Goal: Task Accomplishment & Management: Use online tool/utility

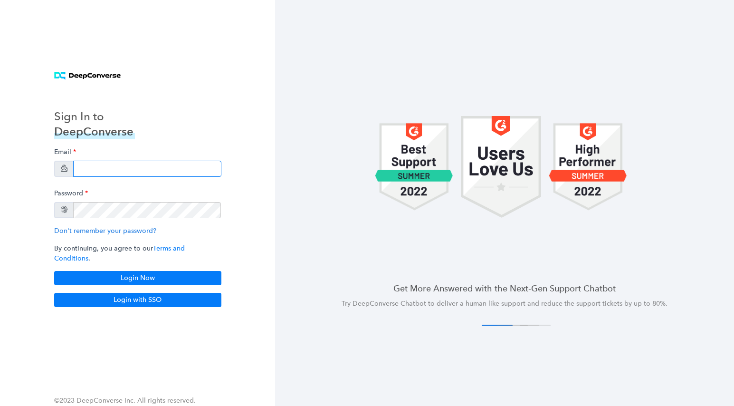
click at [91, 177] on input "email" at bounding box center [147, 169] width 148 height 16
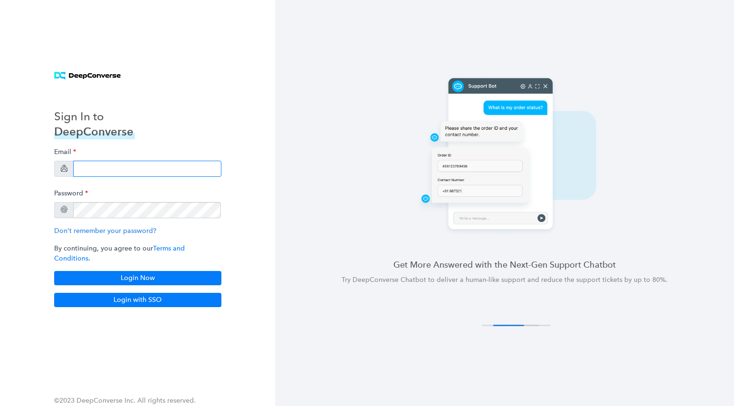
type input "[PERSON_NAME][EMAIL_ADDRESS][PERSON_NAME][DOMAIN_NAME]"
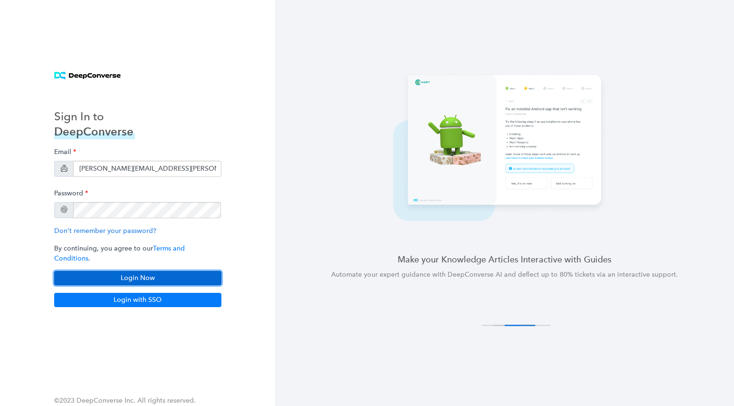
click at [134, 271] on button "Login Now" at bounding box center [137, 278] width 167 height 14
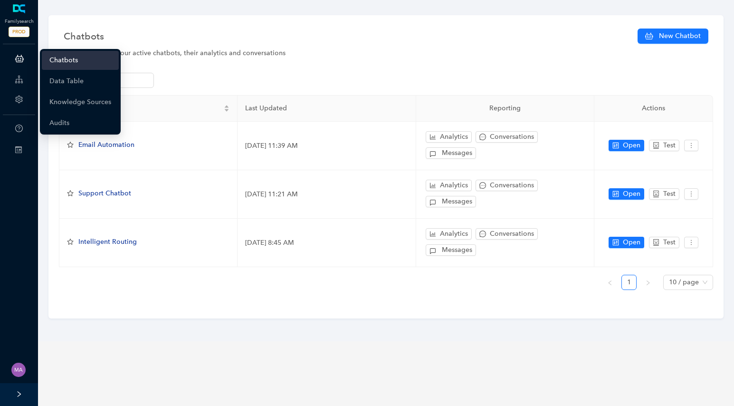
click at [18, 83] on icon at bounding box center [19, 79] width 8 height 19
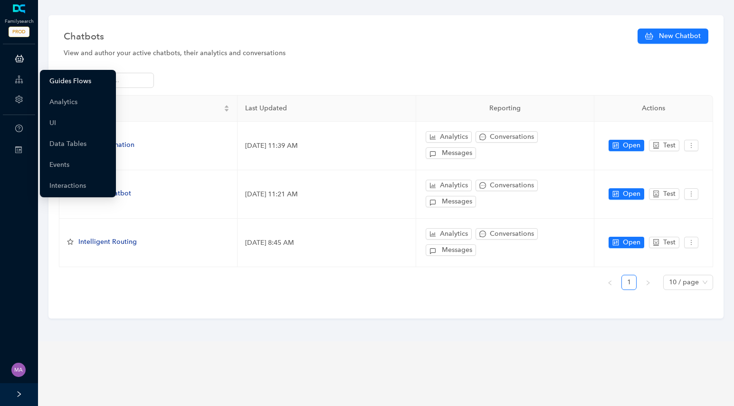
click at [74, 81] on link "Guides Flows" at bounding box center [70, 81] width 42 height 19
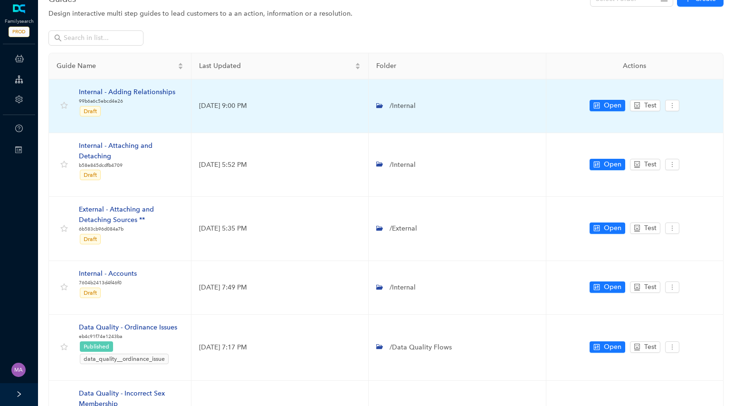
scroll to position [23, 0]
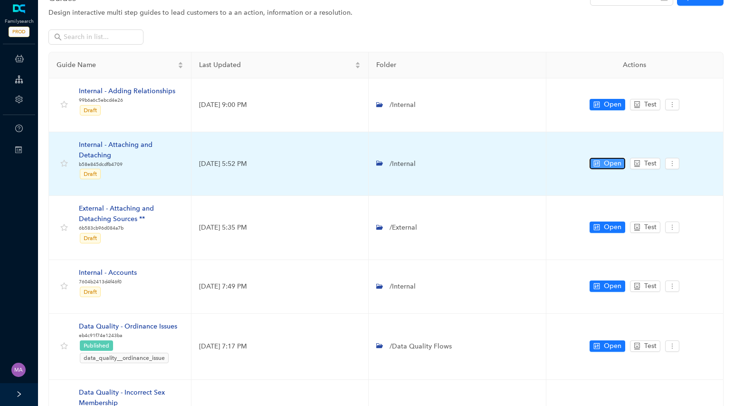
click at [611, 162] on span "Open" at bounding box center [613, 163] width 18 height 10
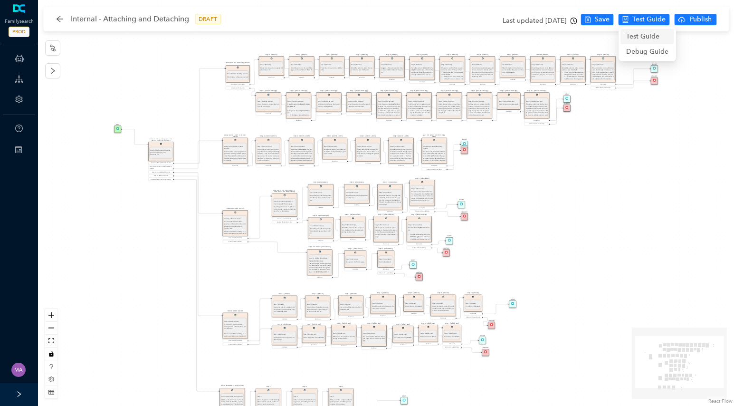
click at [651, 33] on span "Test Guide" at bounding box center [647, 36] width 42 height 10
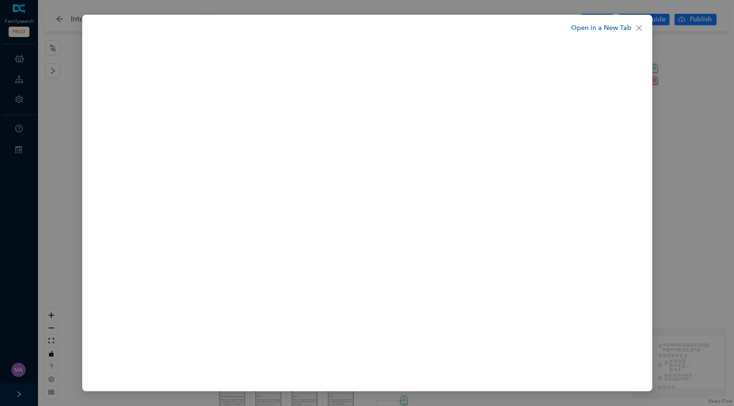
click at [600, 27] on link "Open in a New Tab" at bounding box center [601, 28] width 60 height 10
click at [637, 25] on icon "close" at bounding box center [639, 28] width 8 height 8
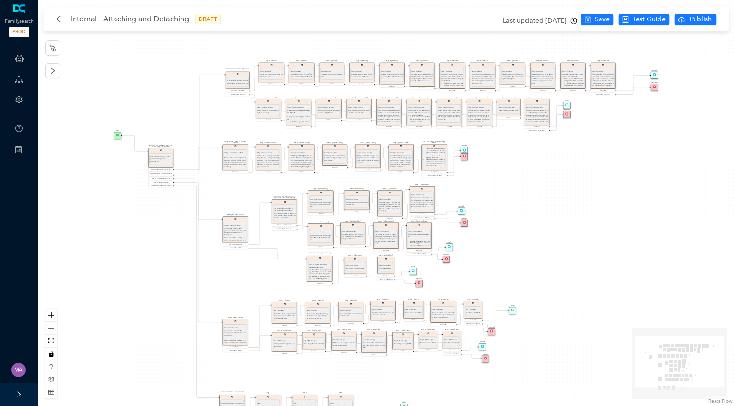
scroll to position [130, 0]
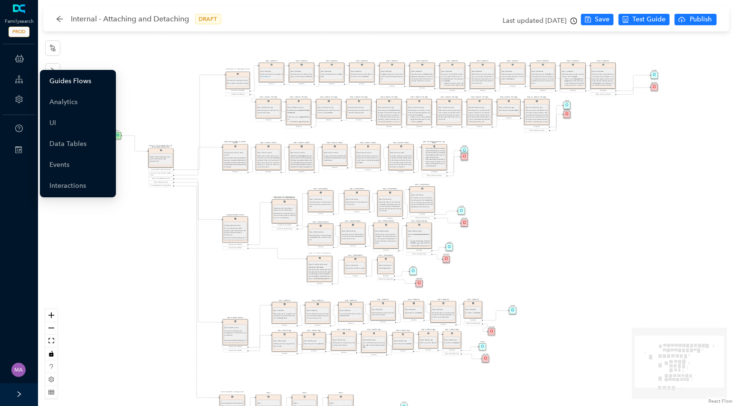
click at [66, 81] on link "Guides Flows" at bounding box center [70, 81] width 42 height 19
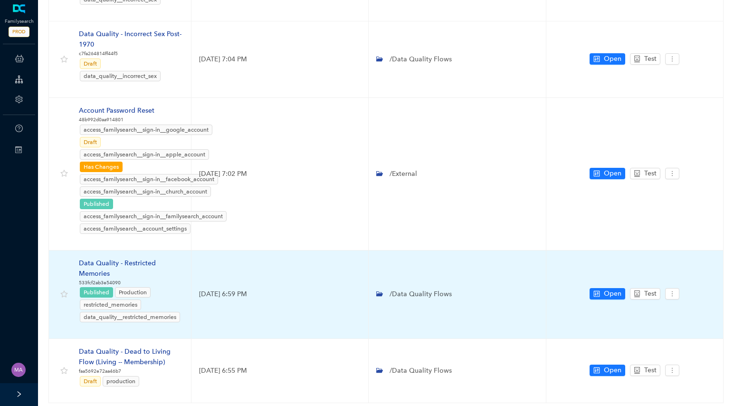
scroll to position [457, 0]
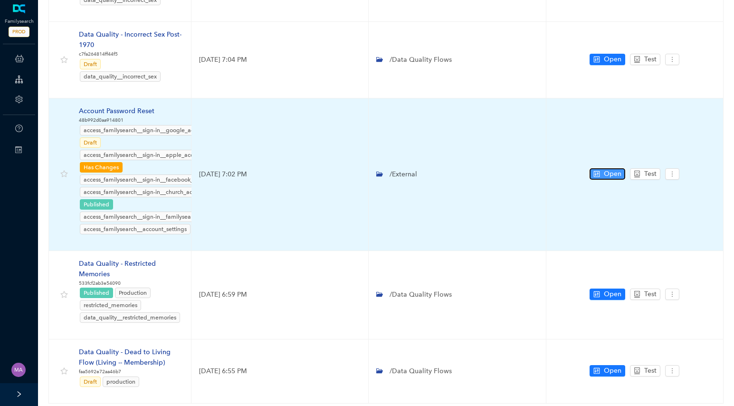
click at [601, 168] on button "Open" at bounding box center [608, 173] width 36 height 11
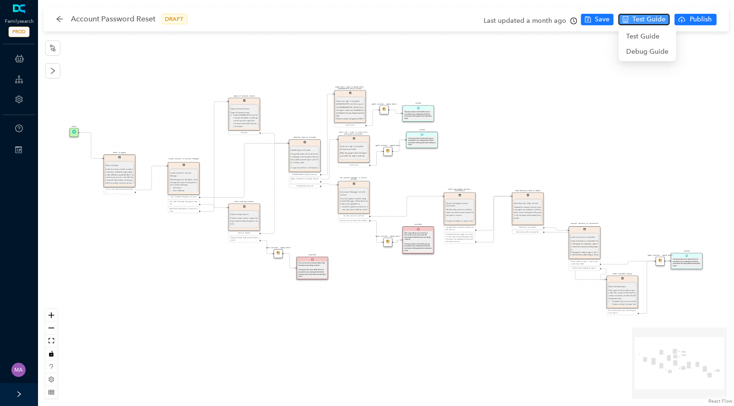
click at [635, 21] on span "Test Guide" at bounding box center [648, 19] width 33 height 10
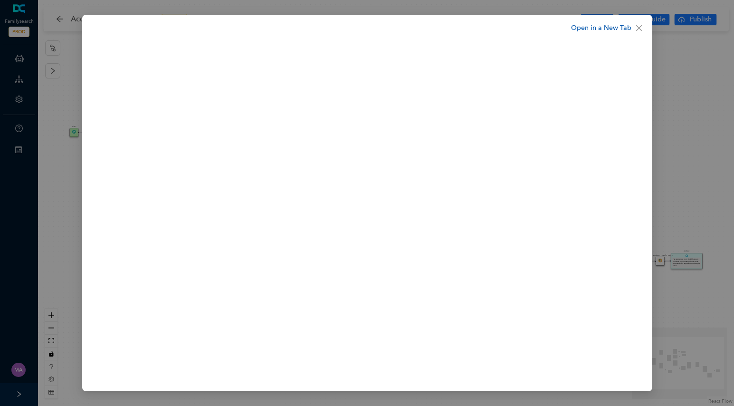
click at [587, 28] on link "Open in a New Tab" at bounding box center [601, 28] width 60 height 10
click at [638, 27] on icon "close" at bounding box center [639, 28] width 6 height 6
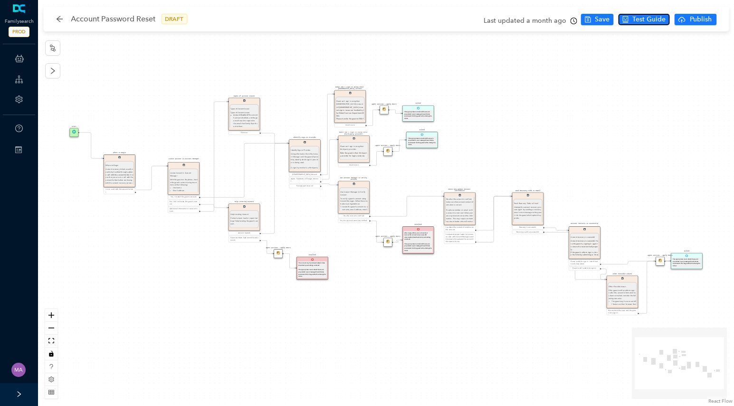
scroll to position [31, 0]
click at [54, 70] on icon "right" at bounding box center [53, 70] width 4 height 7
click at [59, 18] on icon "arrow-left" at bounding box center [60, 19] width 8 height 8
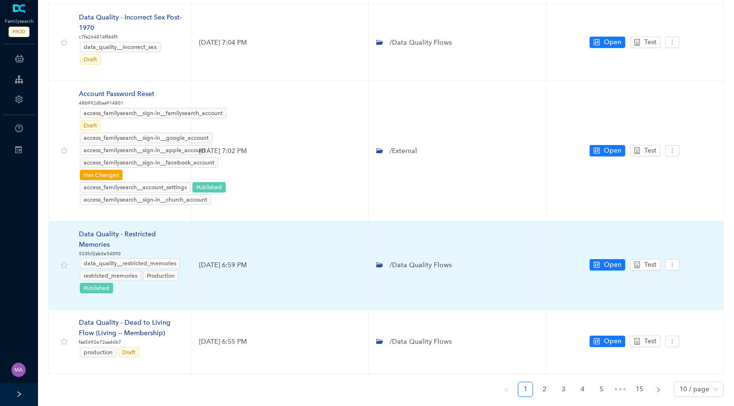
scroll to position [476, 0]
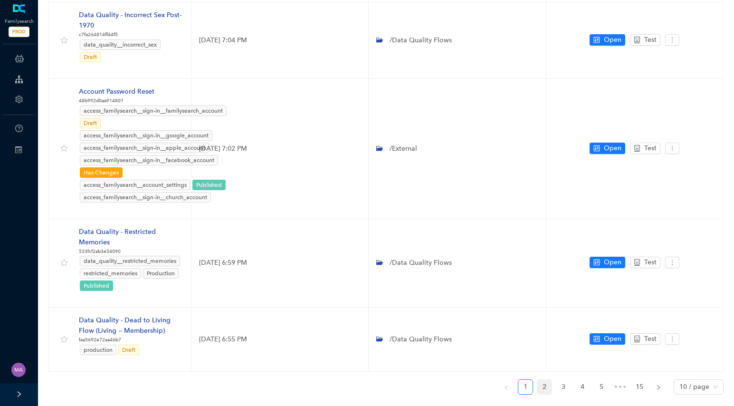
click at [544, 380] on link "2" at bounding box center [544, 387] width 14 height 14
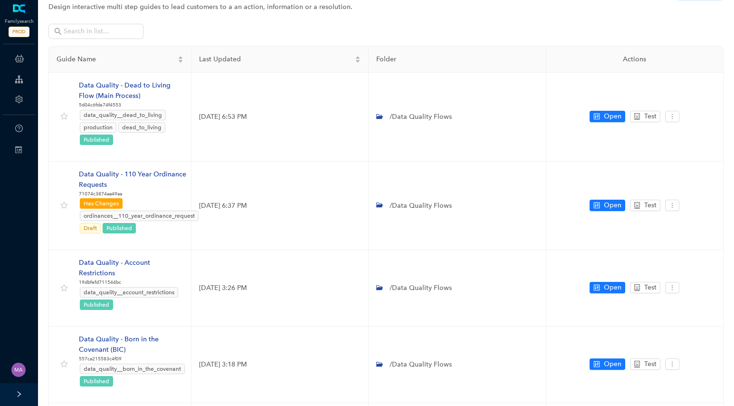
scroll to position [28, 0]
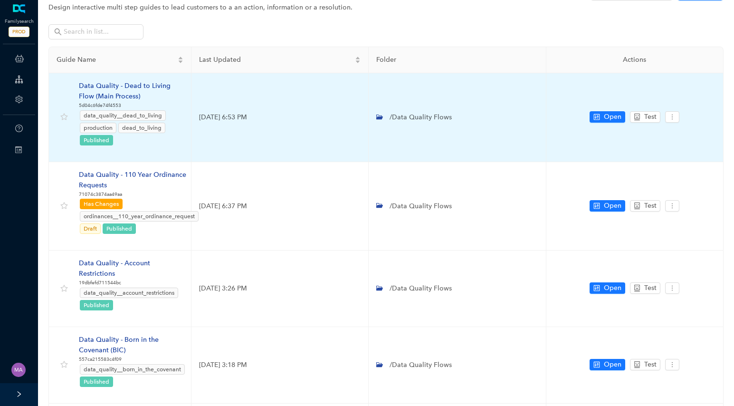
click at [124, 85] on div "Data Quality - Dead to Living Flow (Main Process)" at bounding box center [131, 91] width 105 height 21
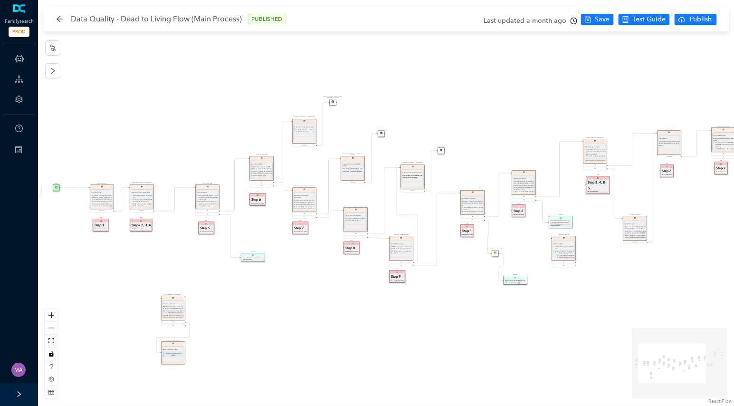
drag, startPoint x: 412, startPoint y: 304, endPoint x: 513, endPoint y: 275, distance: 105.1
click at [513, 275] on div "Agent Actions - Apply Macro Agent Actions - Apply Macro Proceed to Living – Mem…" at bounding box center [386, 203] width 696 height 406
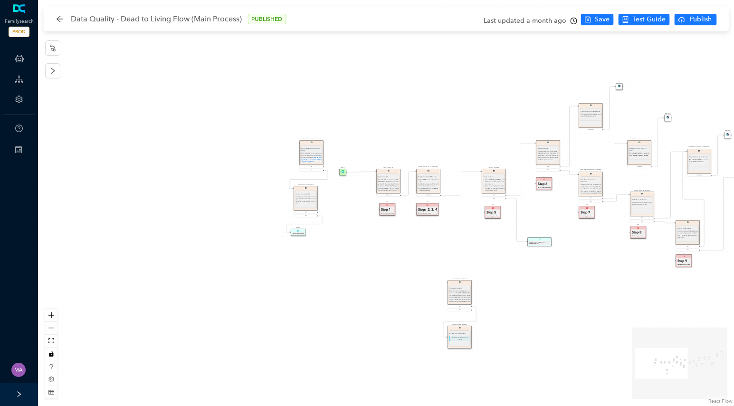
drag, startPoint x: 344, startPoint y: 287, endPoint x: 602, endPoint y: 308, distance: 259.8
click at [602, 308] on div "Agent Actions - Apply Macro Agent Actions - Apply Macro Proceed to Living – Mem…" at bounding box center [386, 203] width 696 height 406
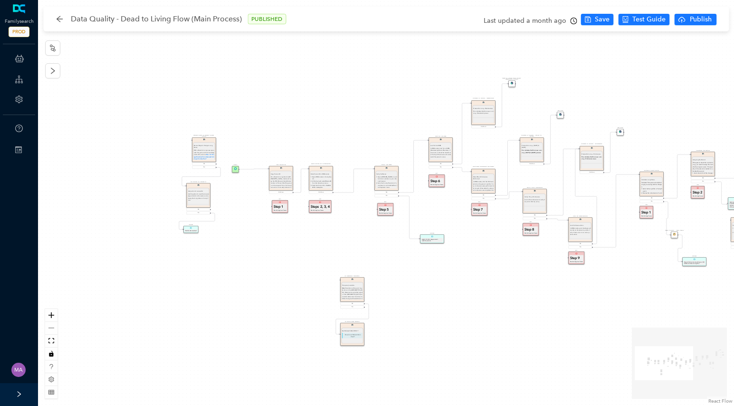
drag, startPoint x: 413, startPoint y: 245, endPoint x: 218, endPoint y: 277, distance: 197.3
click at [218, 277] on div "Agent Actions - Apply Macro Agent Actions - Apply Macro Proceed to Living – Mem…" at bounding box center [386, 203] width 696 height 406
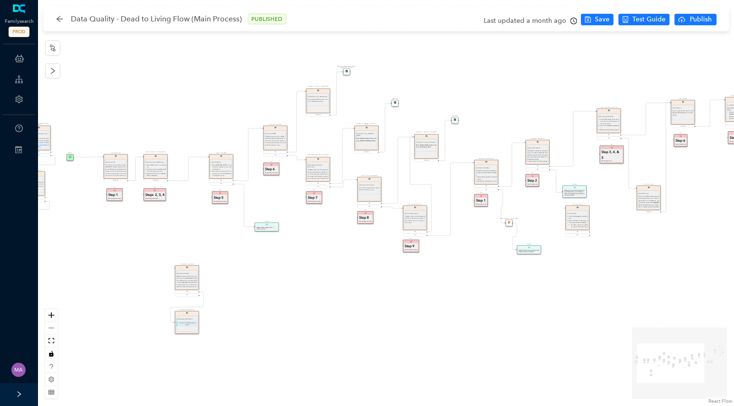
drag, startPoint x: 356, startPoint y: 325, endPoint x: 163, endPoint y: 228, distance: 216.3
click at [163, 228] on div "Agent Actions - Apply Macro Agent Actions - Apply Macro Proceed to Living – Mem…" at bounding box center [386, 203] width 696 height 406
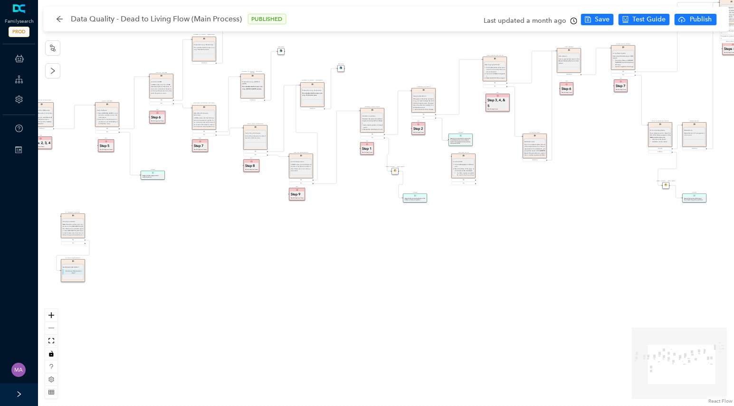
click at [62, 24] on div "Data Quality - Dead to Living Flow (Main Process) PUBLISHED" at bounding box center [176, 18] width 240 height 15
click at [61, 19] on icon "arrow-left" at bounding box center [60, 19] width 8 height 8
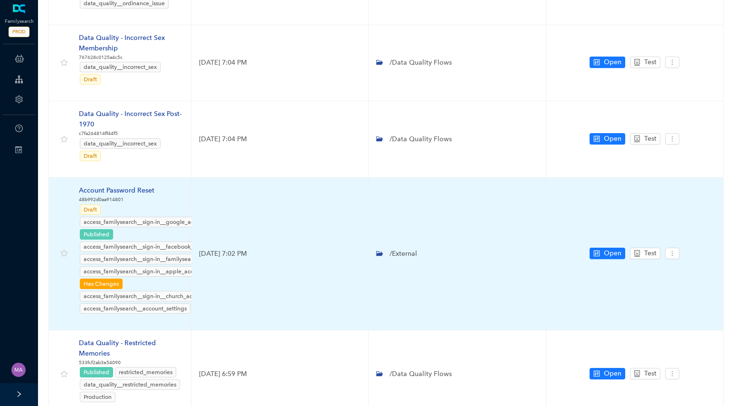
scroll to position [378, 0]
click at [642, 247] on button "Test" at bounding box center [645, 252] width 30 height 11
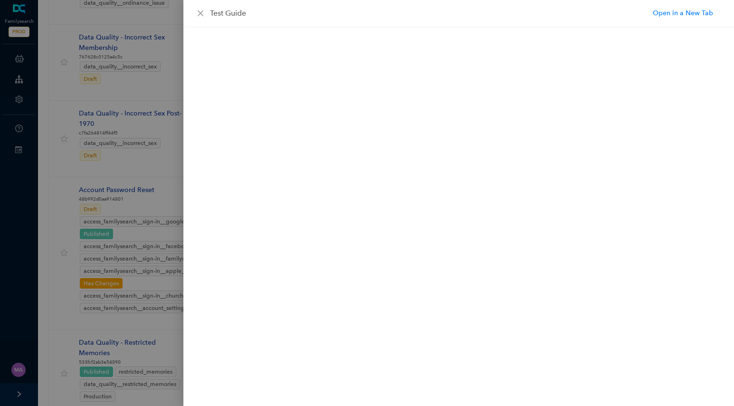
click at [201, 7] on div "Test Guide" at bounding box center [458, 13] width 551 height 27
click at [200, 10] on icon "close" at bounding box center [201, 14] width 8 height 8
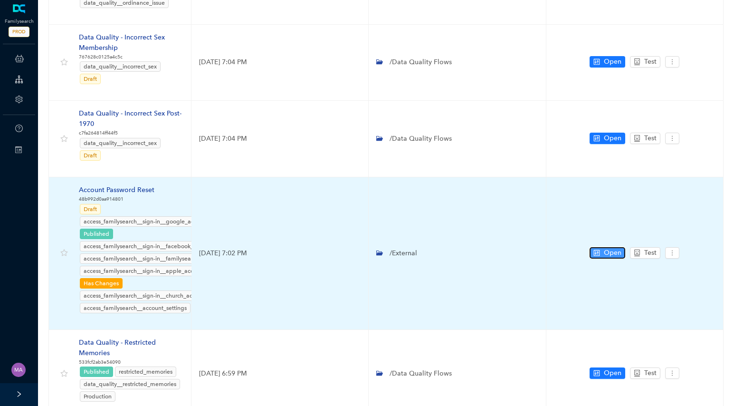
click at [608, 248] on span "Open" at bounding box center [613, 253] width 18 height 10
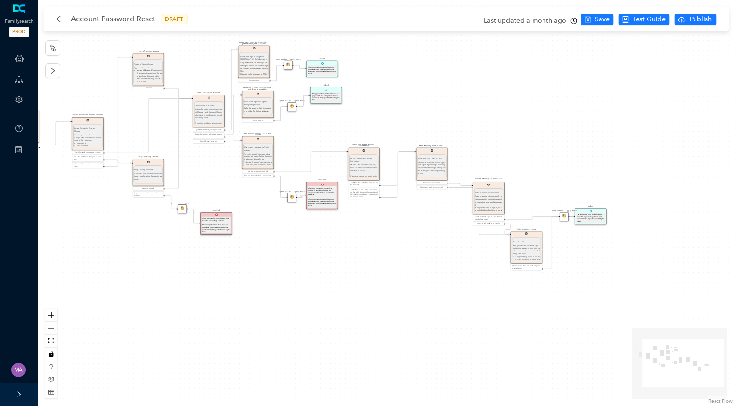
drag, startPoint x: 573, startPoint y: 189, endPoint x: 564, endPoint y: 196, distance: 11.8
click at [564, 196] on div "Start Identify Sign-in Provider Identify Sign-in Provider Using information fro…" at bounding box center [386, 203] width 696 height 406
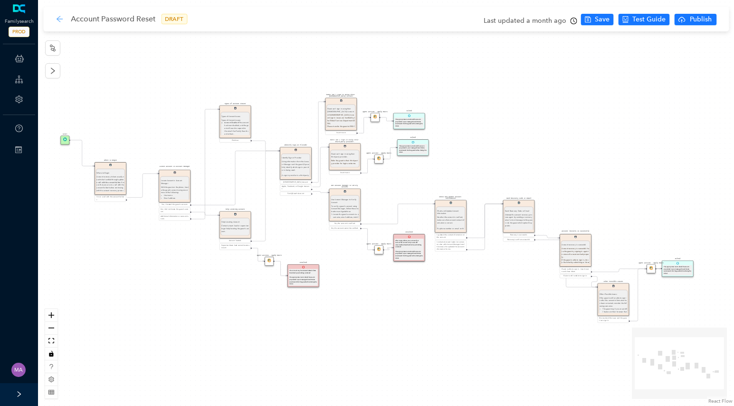
click at [59, 21] on icon "arrow-left" at bounding box center [59, 19] width 6 height 6
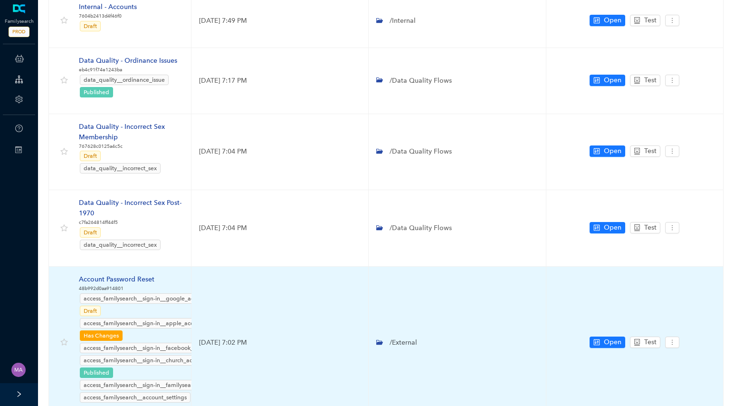
scroll to position [488, 0]
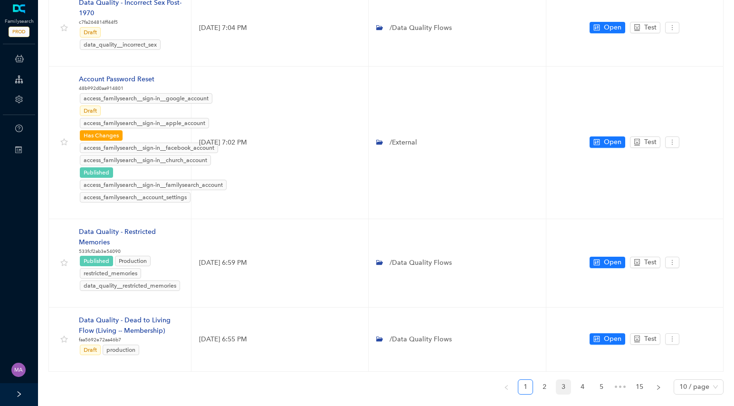
click at [565, 380] on link "3" at bounding box center [563, 387] width 14 height 14
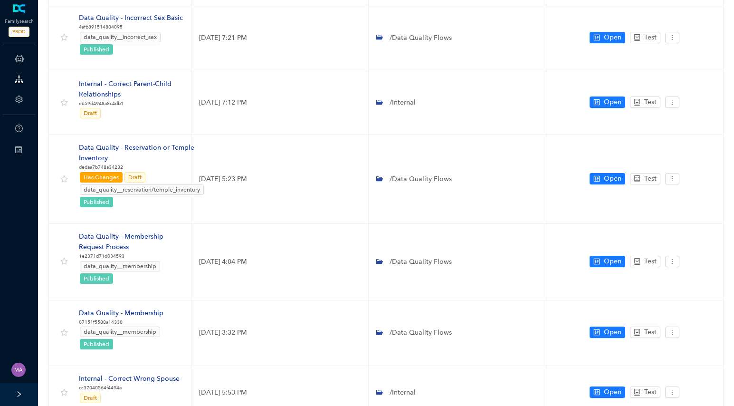
scroll to position [487, 0]
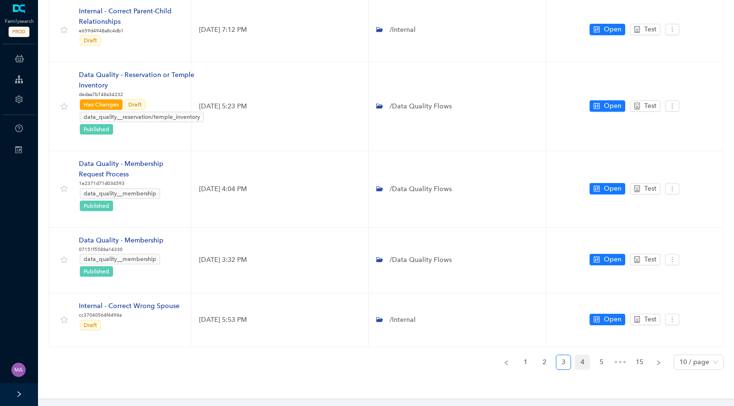
click at [578, 363] on link "4" at bounding box center [582, 362] width 14 height 14
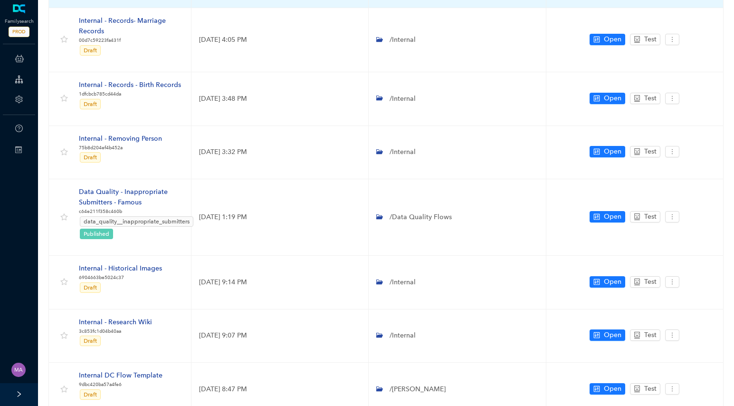
scroll to position [344, 0]
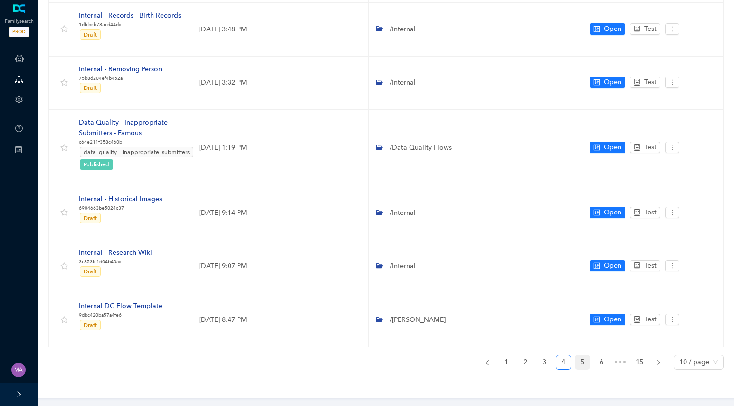
click at [580, 359] on link "5" at bounding box center [582, 362] width 14 height 14
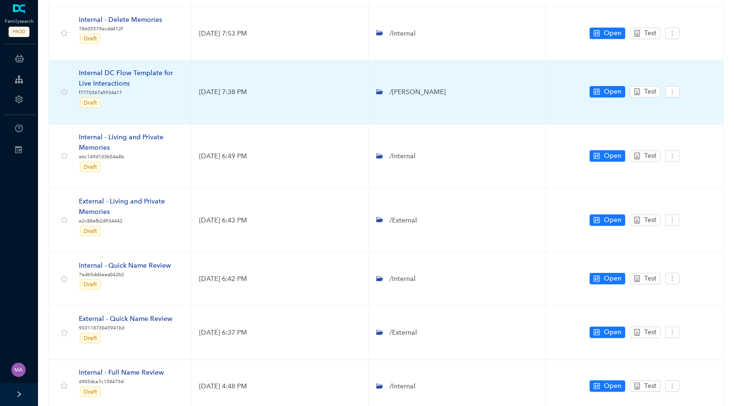
scroll to position [332, 0]
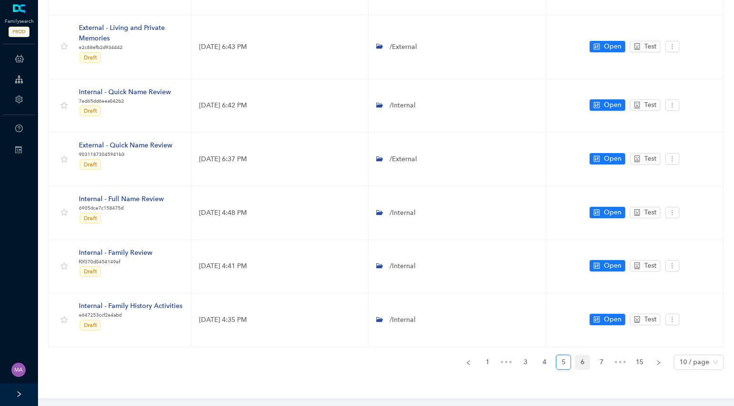
click at [582, 361] on link "6" at bounding box center [582, 362] width 14 height 14
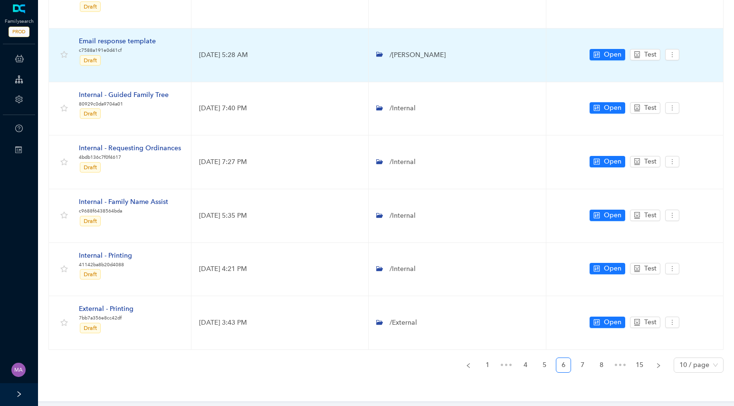
scroll to position [321, 0]
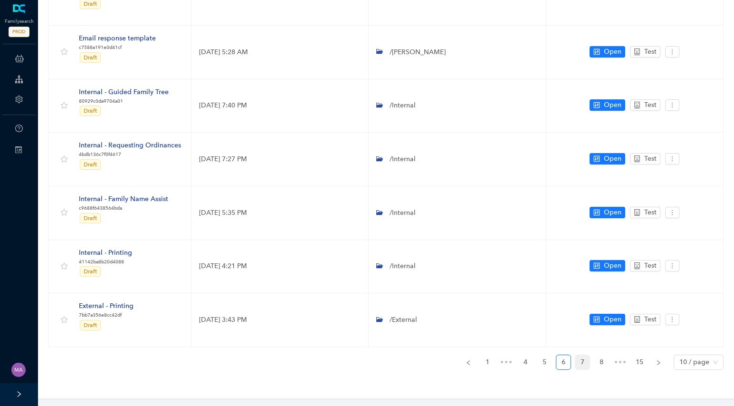
click at [585, 363] on link "7" at bounding box center [582, 362] width 14 height 14
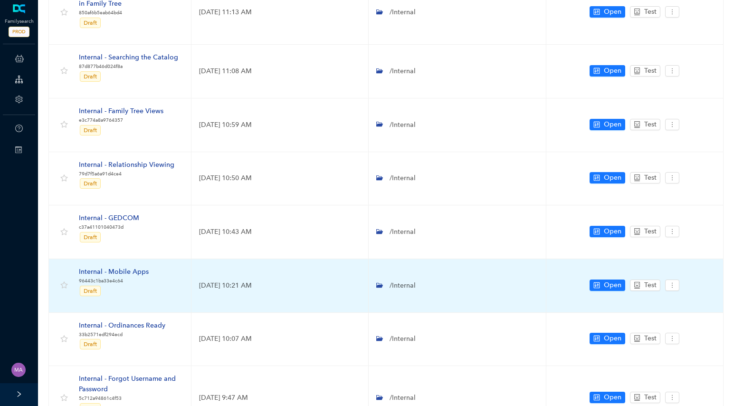
scroll to position [311, 0]
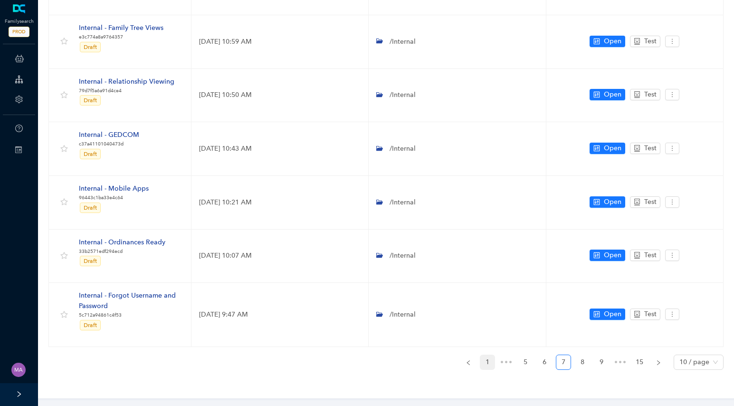
click at [489, 362] on link "1" at bounding box center [487, 362] width 14 height 14
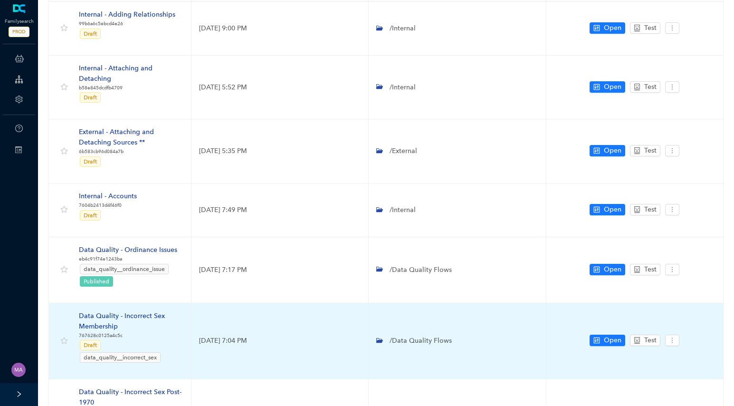
scroll to position [89, 0]
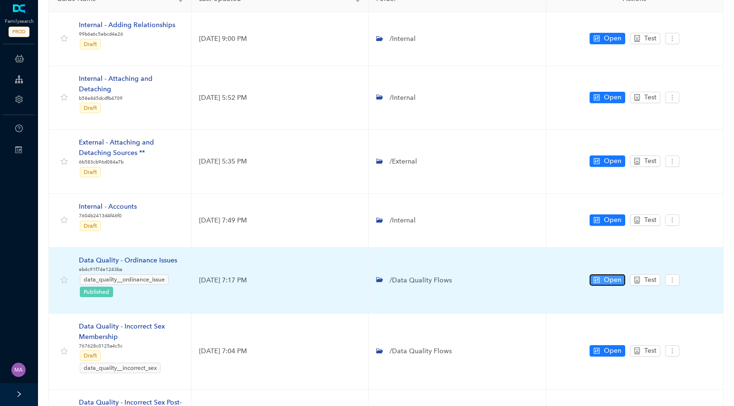
click at [599, 277] on icon "control" at bounding box center [597, 280] width 6 height 6
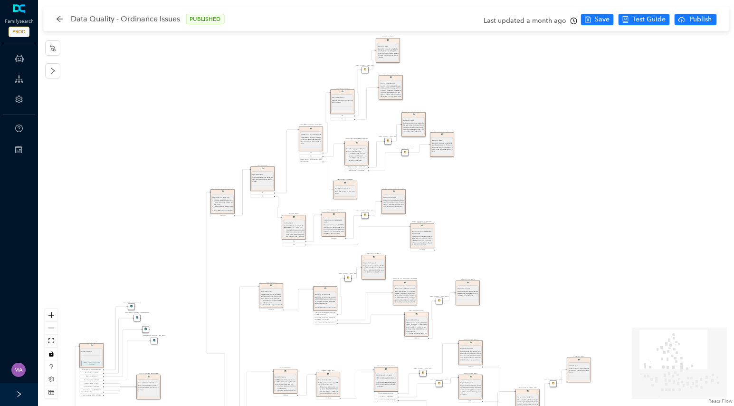
drag, startPoint x: 577, startPoint y: 177, endPoint x: 642, endPoint y: 363, distance: 196.6
click at [642, 363] on div "Find the record Find the record When you find the record in the search results,…" at bounding box center [386, 203] width 696 height 406
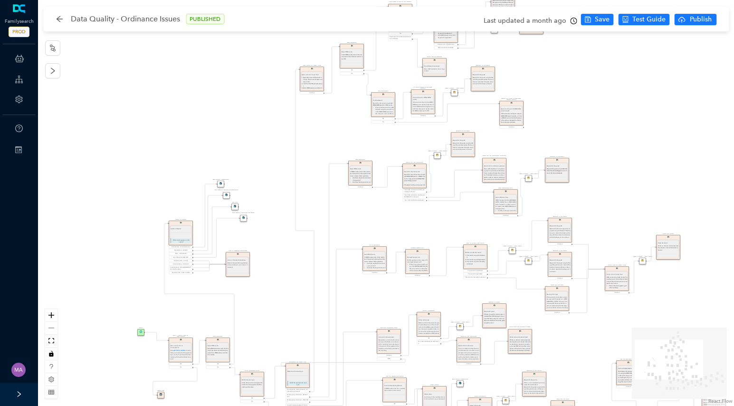
drag, startPoint x: 600, startPoint y: 164, endPoint x: 689, endPoint y: 41, distance: 151.7
click at [689, 41] on div "Find the record Find the record When you find the record in the search results,…" at bounding box center [386, 203] width 696 height 406
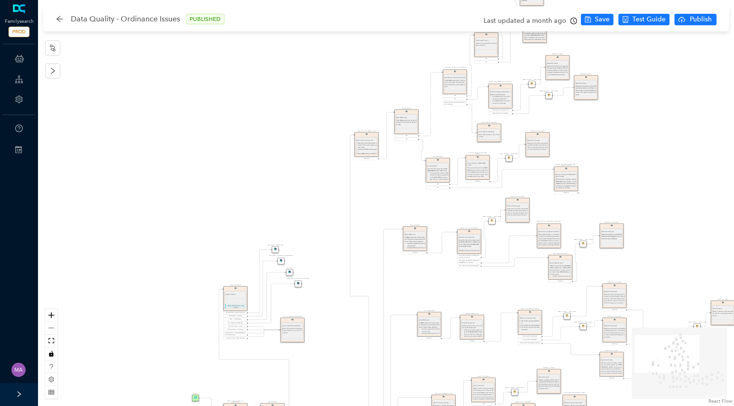
drag, startPoint x: 191, startPoint y: 109, endPoint x: 237, endPoint y: 180, distance: 84.9
click at [237, 180] on div "Find the record Find the record When you find the record in the search results,…" at bounding box center [386, 203] width 696 height 406
click at [651, 17] on span "Test Guide" at bounding box center [648, 19] width 33 height 10
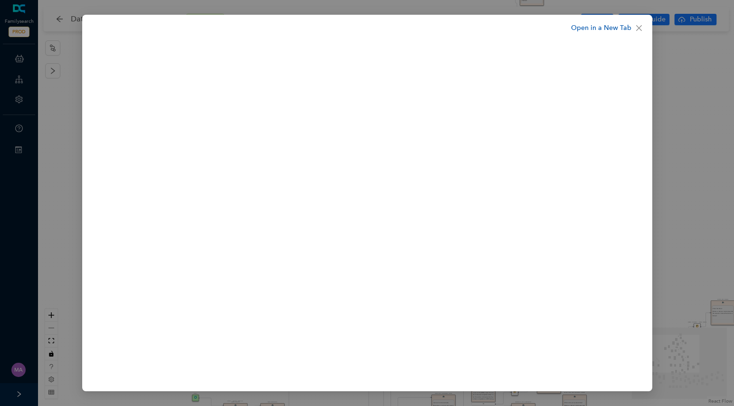
click at [612, 27] on link "Open in a New Tab" at bounding box center [601, 28] width 60 height 10
click at [640, 27] on icon "close" at bounding box center [639, 28] width 6 height 6
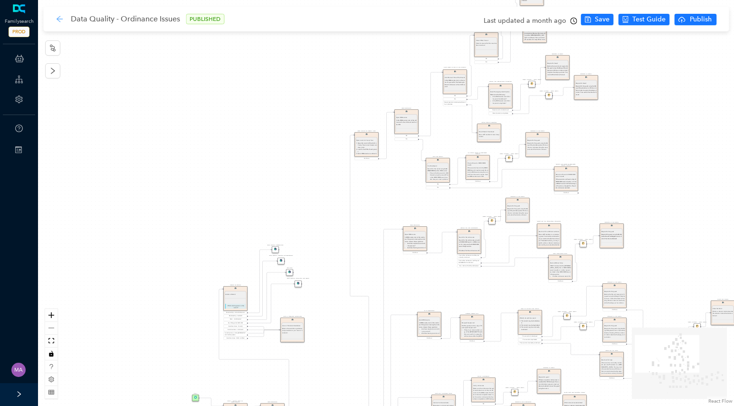
click at [59, 19] on icon "arrow-left" at bounding box center [60, 19] width 8 height 8
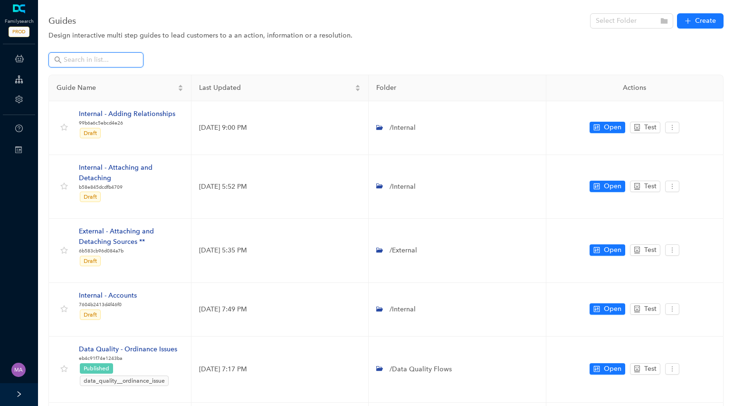
click at [103, 58] on input "text" at bounding box center [97, 60] width 67 height 10
click at [102, 63] on input "text" at bounding box center [97, 60] width 67 height 10
click at [102, 63] on input "1" at bounding box center [97, 60] width 67 height 10
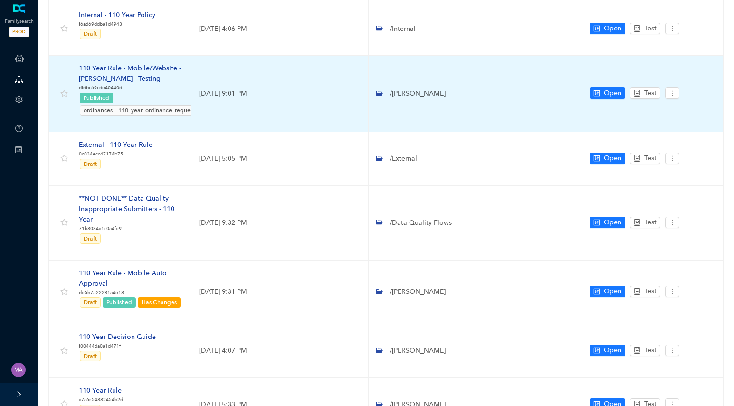
scroll to position [176, 0]
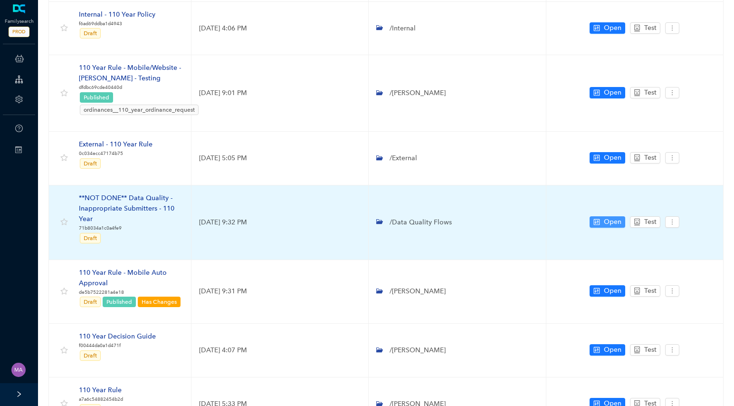
type input "110 year"
click at [598, 220] on icon "control" at bounding box center [596, 222] width 7 height 7
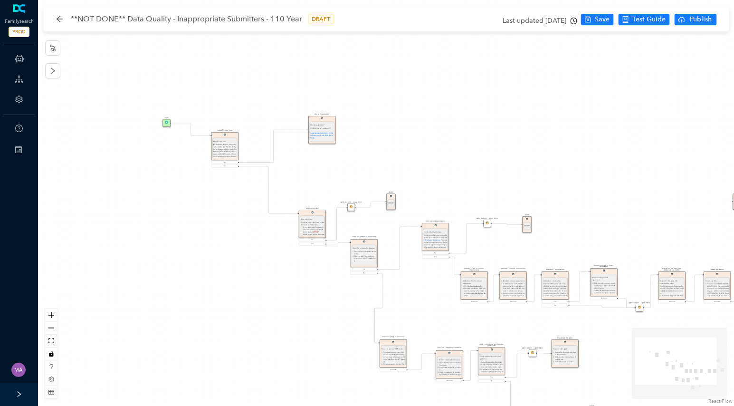
drag, startPoint x: 163, startPoint y: 173, endPoint x: 256, endPoint y: 249, distance: 120.5
click at [256, 249] on div "Agent Actions - Apply Macro Check for completed ordinances Check for completed …" at bounding box center [386, 203] width 696 height 406
click at [54, 21] on div "**NOT DONE** Data Quality - Inappropriate Submitters - 110 Year DRAFT Last upda…" at bounding box center [388, 19] width 681 height 25
click at [61, 19] on icon "arrow-left" at bounding box center [59, 19] width 6 height 6
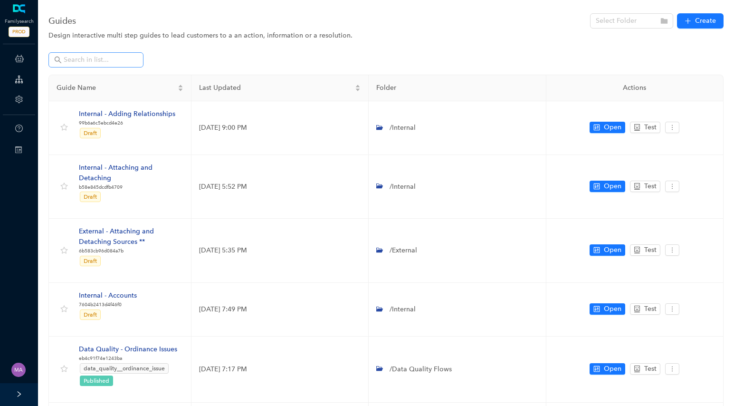
click at [90, 54] on span at bounding box center [95, 59] width 95 height 15
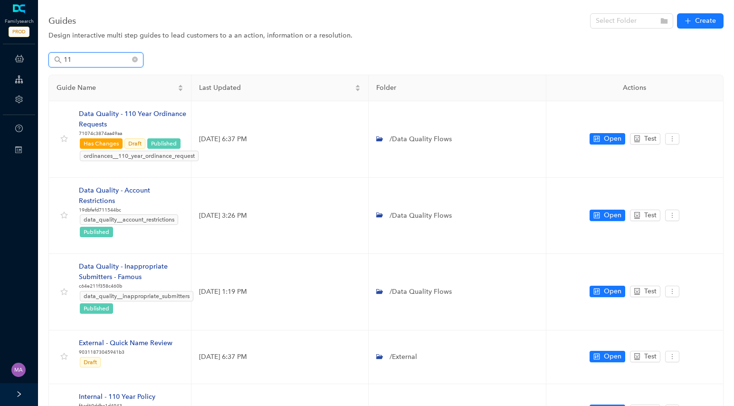
type input "1"
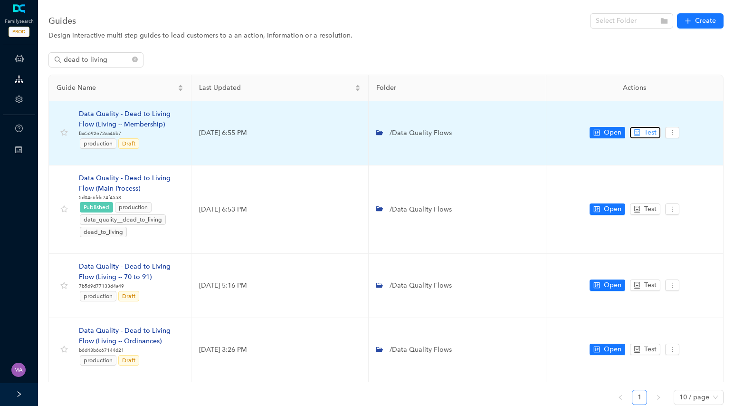
click at [643, 135] on button "Test" at bounding box center [645, 132] width 30 height 11
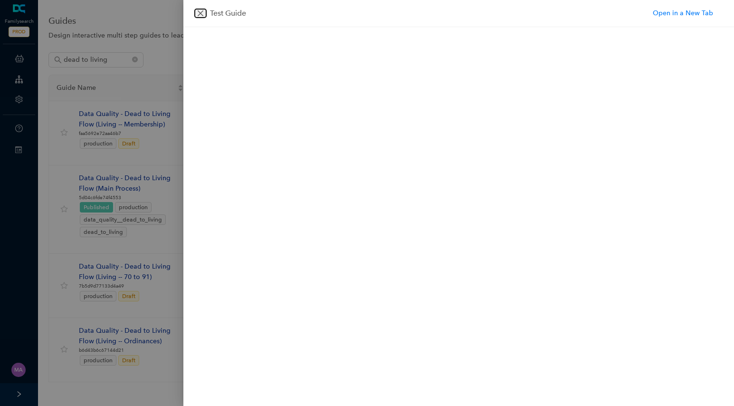
click at [202, 14] on icon "close" at bounding box center [201, 14] width 8 height 8
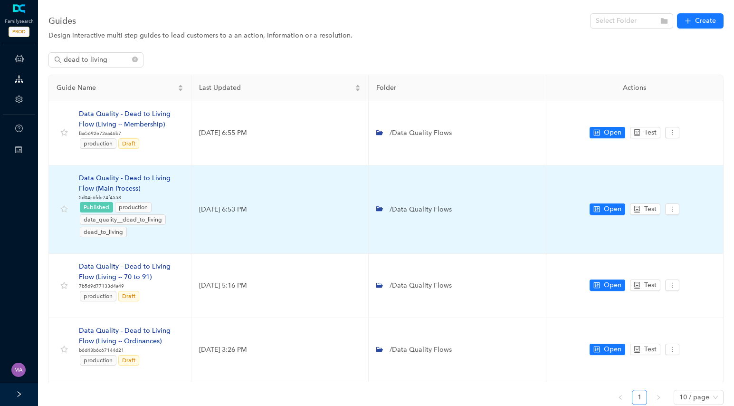
click at [654, 201] on td "Open Test" at bounding box center [634, 209] width 177 height 89
click at [651, 205] on span "Test" at bounding box center [650, 209] width 12 height 10
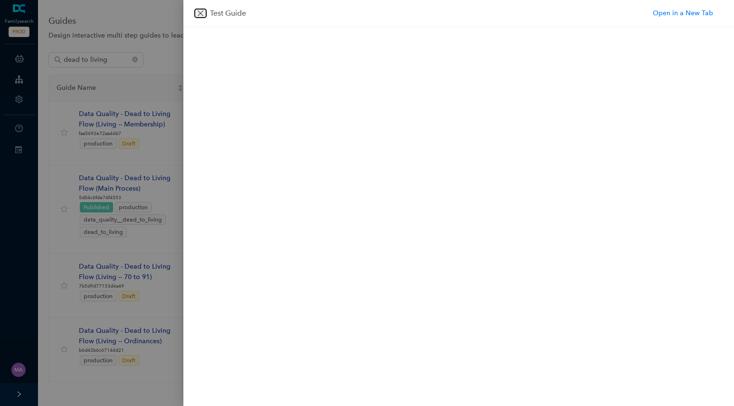
click at [200, 12] on icon "close" at bounding box center [201, 13] width 6 height 6
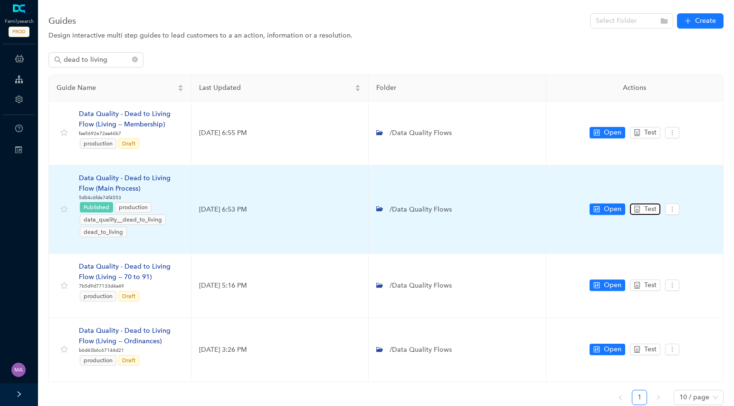
scroll to position [35, 0]
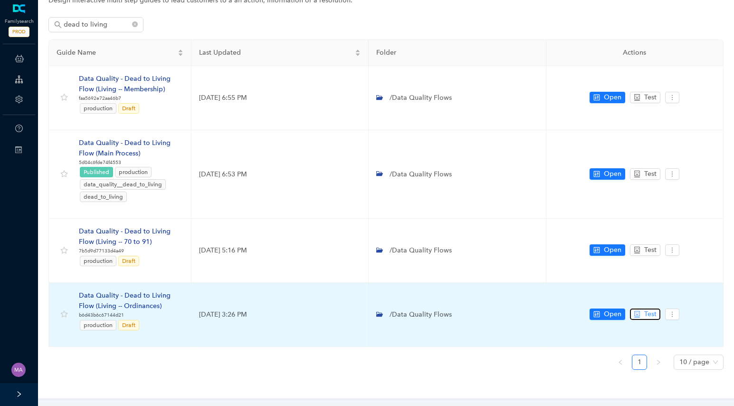
click at [646, 315] on span "Test" at bounding box center [650, 314] width 12 height 10
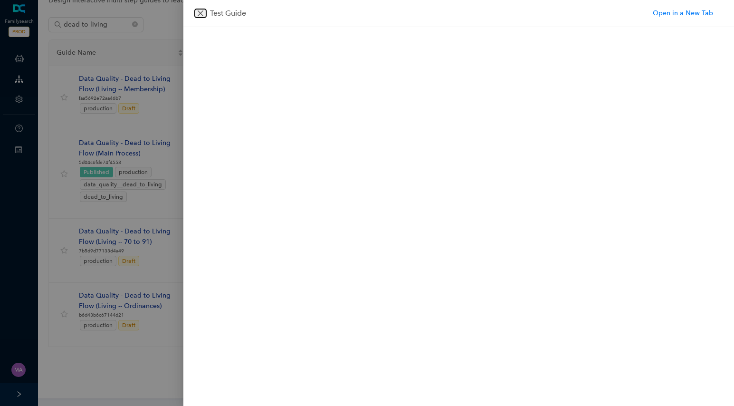
click at [198, 13] on icon "close" at bounding box center [201, 14] width 8 height 8
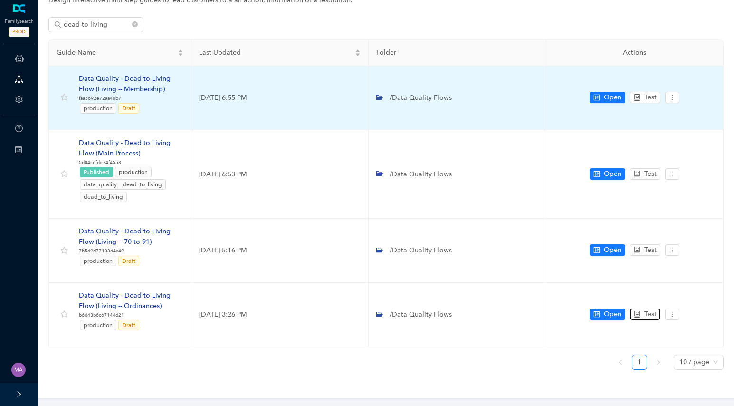
scroll to position [0, 0]
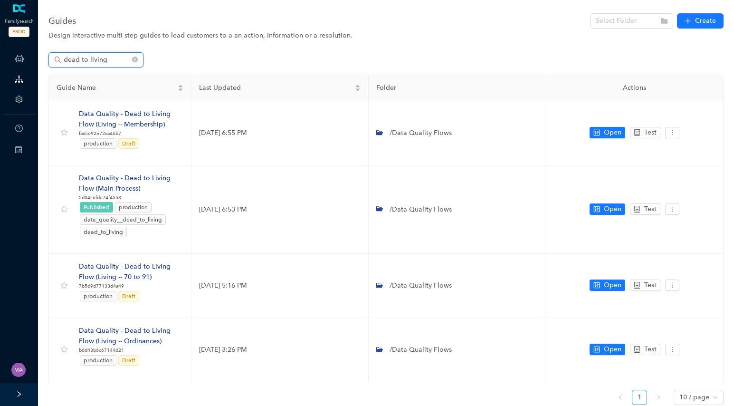
drag, startPoint x: 116, startPoint y: 63, endPoint x: -7, endPoint y: 58, distance: 122.7
click at [0, 58] on html "Familysearch PROD ChatBots & Ticket Automations Guide Account Help Switch Sites…" at bounding box center [367, 203] width 734 height 406
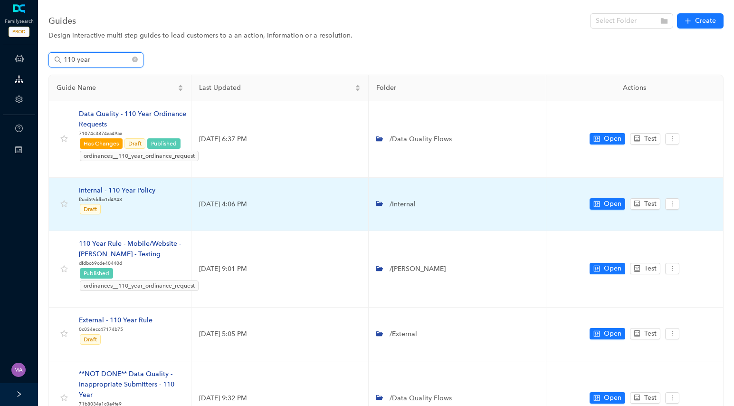
type input "110 year"
drag, startPoint x: 187, startPoint y: 204, endPoint x: 245, endPoint y: 201, distance: 58.0
click at [245, 201] on tr "Internal - 110 Year Policy f6ad69ddba1d4943 Draft [DATE] 4:06 PM /Internal Open…" at bounding box center [386, 205] width 675 height 54
click at [139, 217] on div "Internal - 110 Year Policy f6ad69ddba1d4943 Draft" at bounding box center [117, 204] width 76 height 38
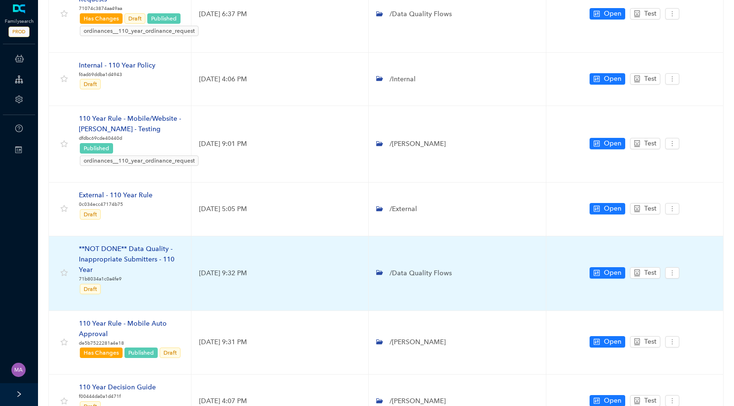
scroll to position [125, 0]
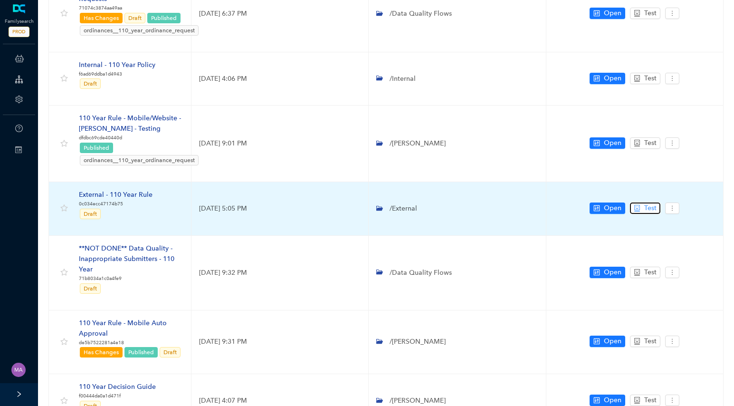
click at [640, 210] on icon "robot" at bounding box center [637, 208] width 7 height 7
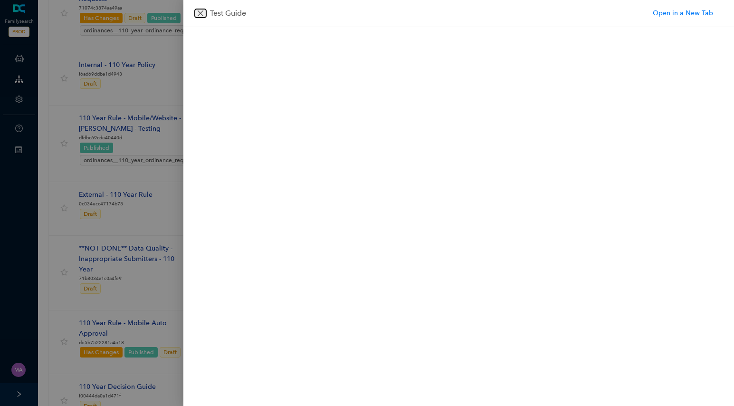
click at [199, 9] on button "Close" at bounding box center [200, 13] width 11 height 9
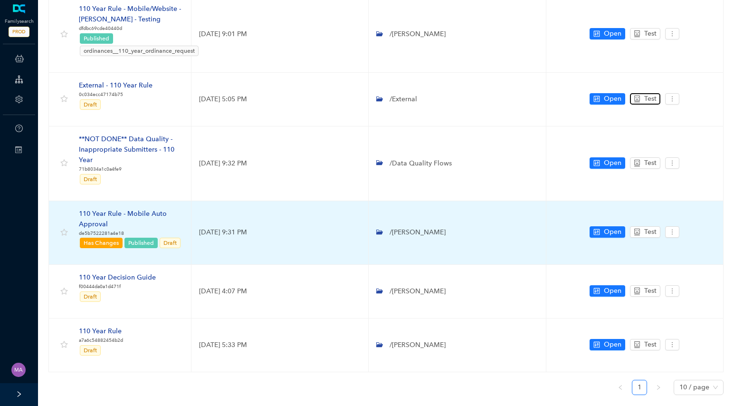
scroll to position [260, 0]
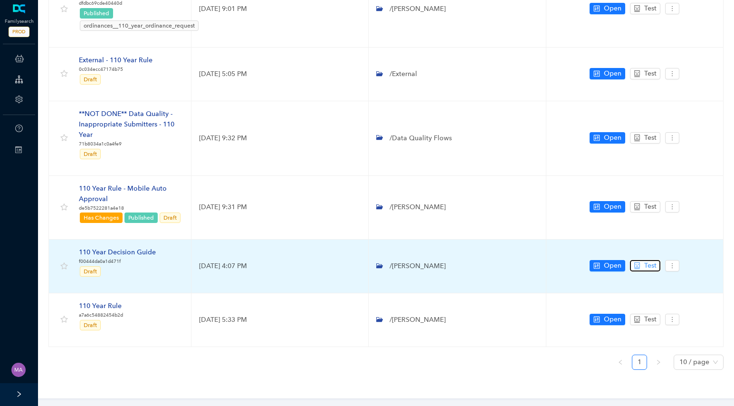
click at [641, 262] on button "Test" at bounding box center [645, 265] width 30 height 11
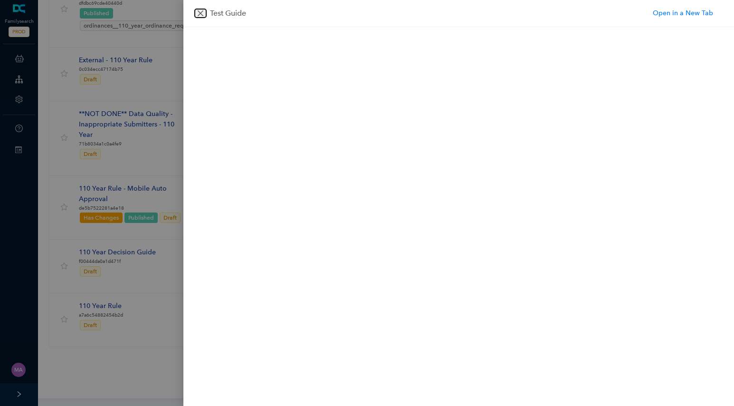
click at [197, 12] on icon "close" at bounding box center [201, 14] width 8 height 8
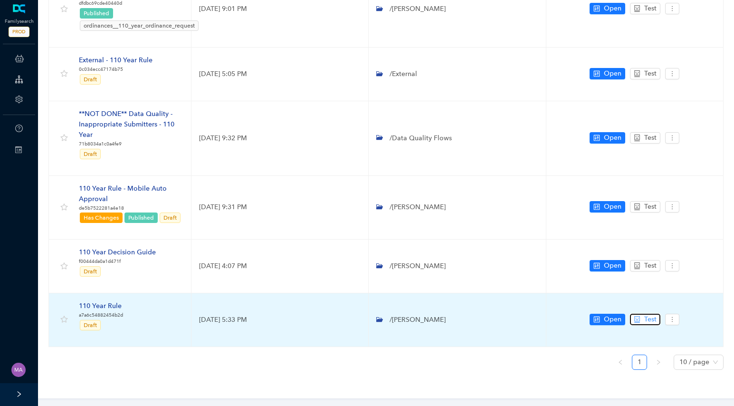
click at [646, 322] on span "Test" at bounding box center [650, 319] width 12 height 10
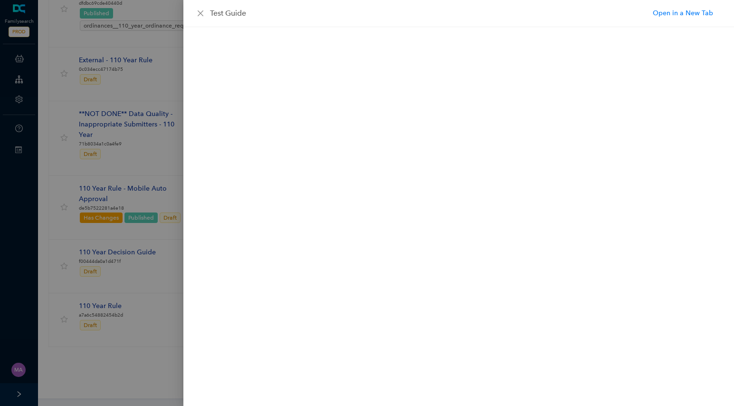
click at [199, 9] on div "Test Guide" at bounding box center [459, 13] width 528 height 11
click at [199, 12] on icon "close" at bounding box center [201, 13] width 6 height 6
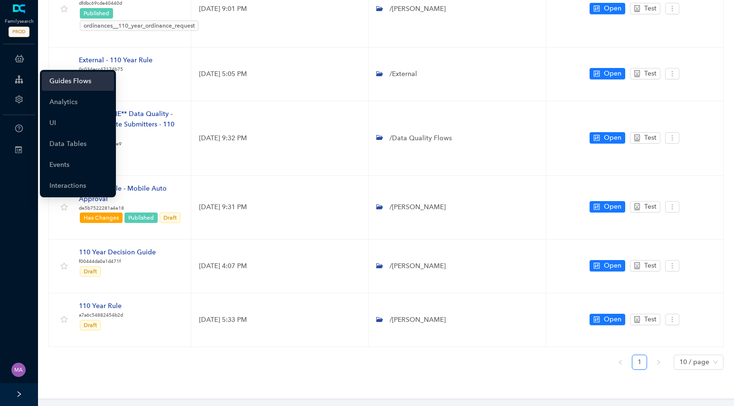
click at [22, 74] on icon at bounding box center [19, 79] width 8 height 19
click at [55, 82] on link "Guides Flows" at bounding box center [70, 81] width 42 height 19
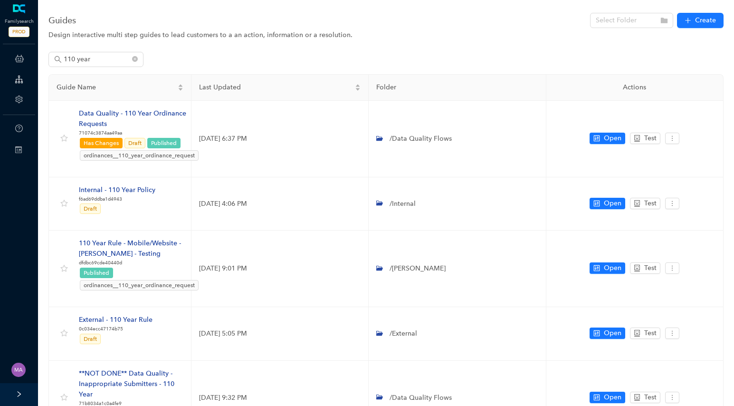
scroll to position [0, 0]
click at [135, 58] on icon "close-circle" at bounding box center [135, 60] width 6 height 6
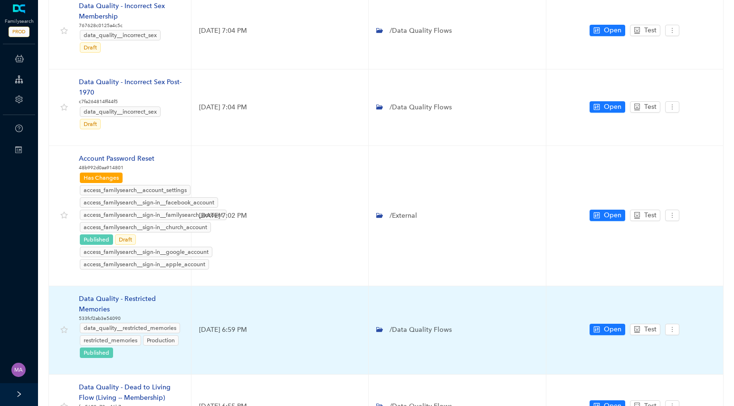
scroll to position [476, 0]
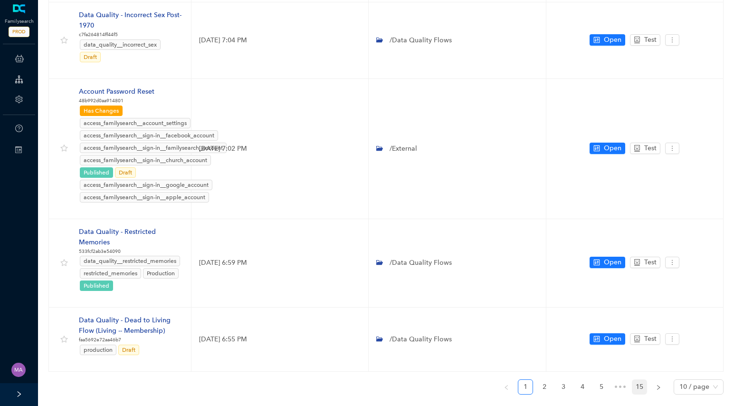
click at [640, 380] on link "15" at bounding box center [639, 387] width 14 height 14
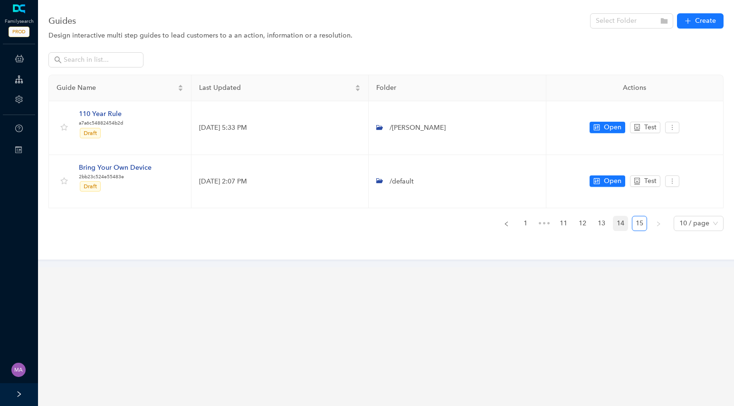
click at [620, 221] on link "14" at bounding box center [620, 223] width 14 height 14
